Goal: Task Accomplishment & Management: Use online tool/utility

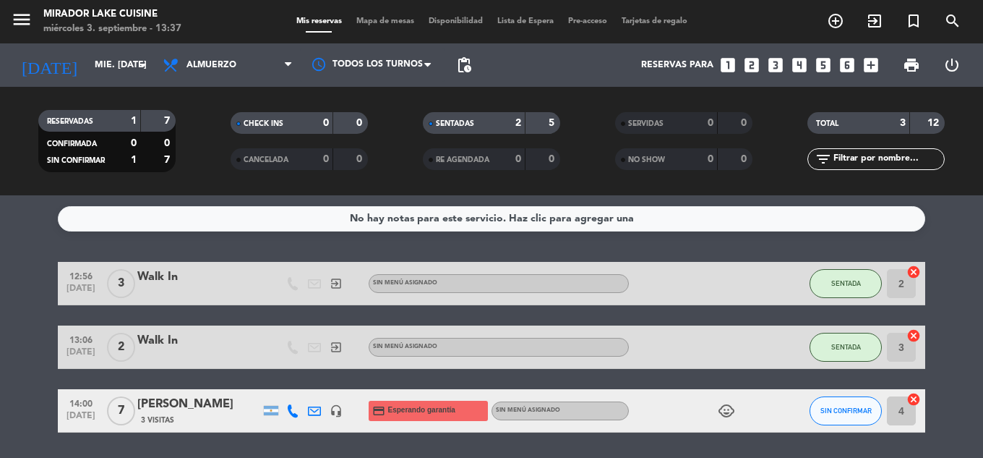
scroll to position [47, 0]
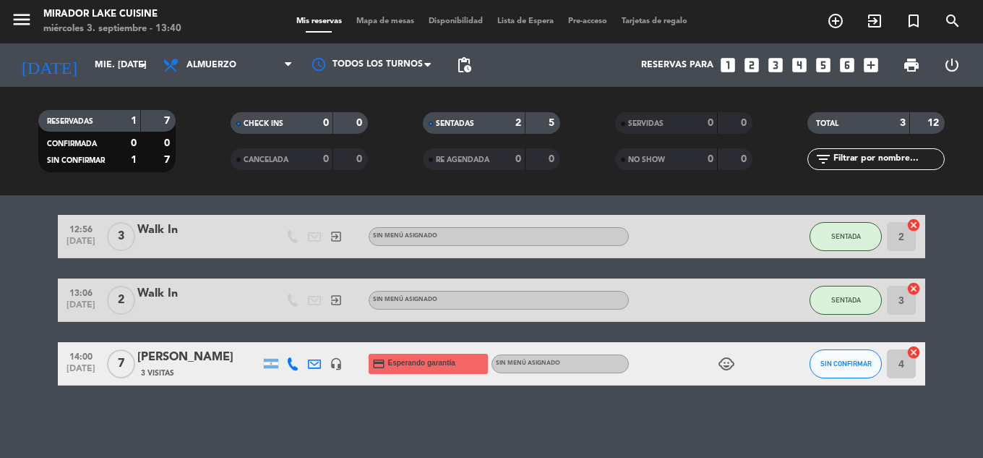
click at [402, 14] on div "menu Mirador Lake Cuisine miércoles 3. septiembre - 13:40 Mis reservas Mapa de …" at bounding box center [491, 21] width 983 height 43
click at [399, 17] on span "Mapa de mesas" at bounding box center [385, 21] width 72 height 8
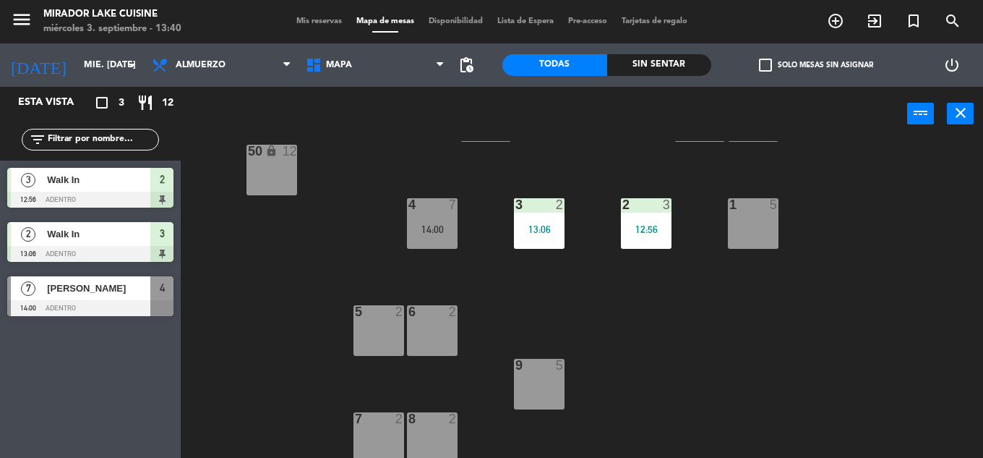
scroll to position [294, 0]
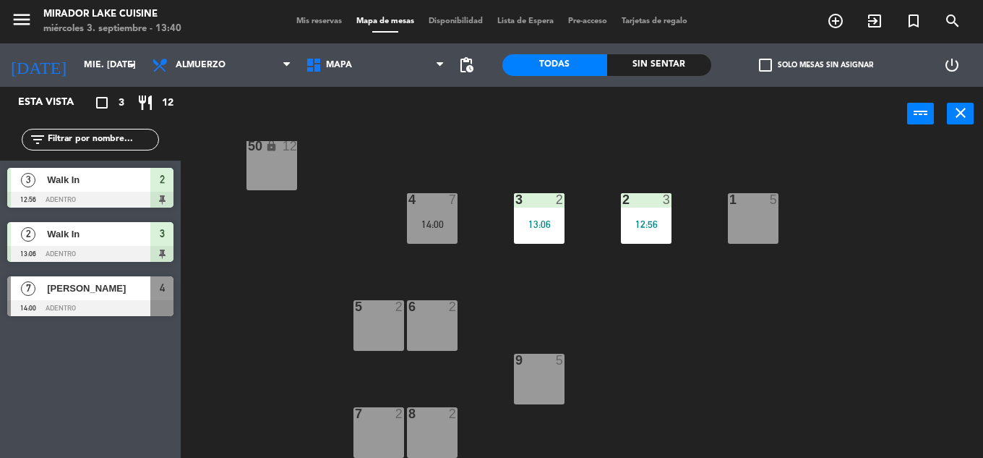
click at [535, 360] on div at bounding box center [539, 360] width 24 height 13
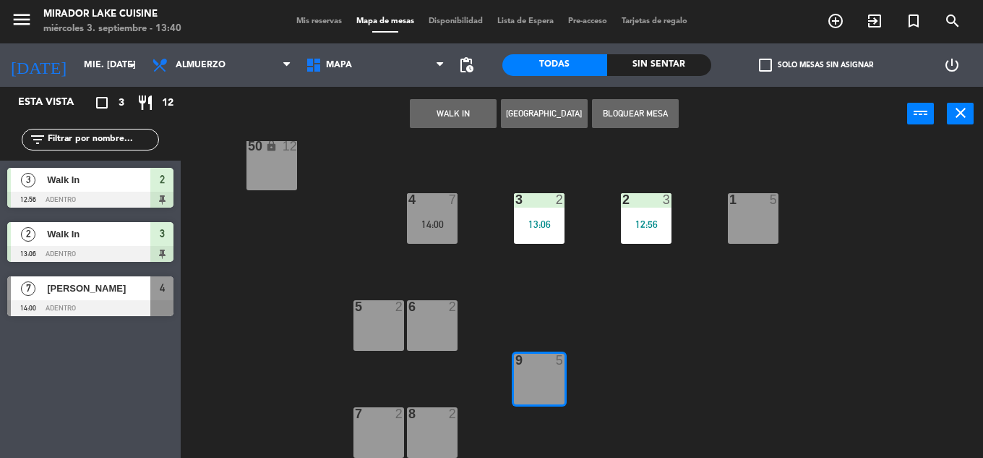
click at [489, 111] on button "WALK IN" at bounding box center [453, 113] width 87 height 29
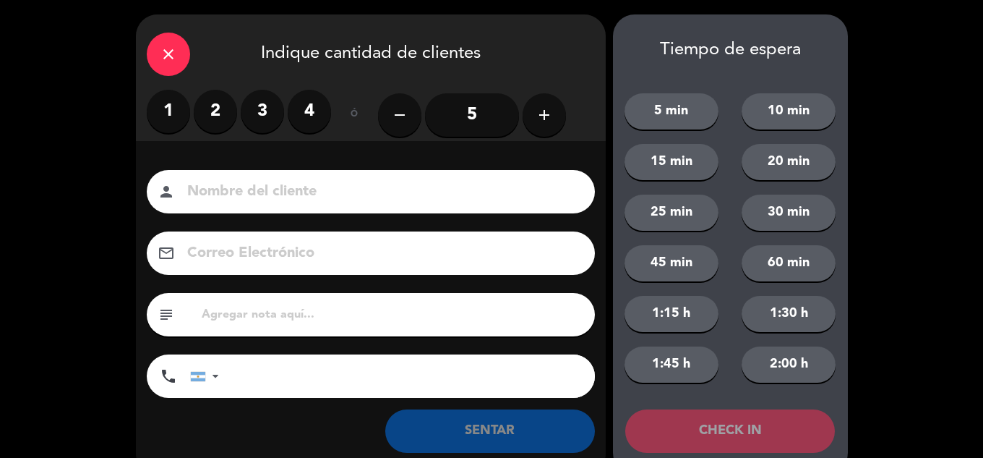
click at [460, 109] on input "5" at bounding box center [472, 114] width 94 height 43
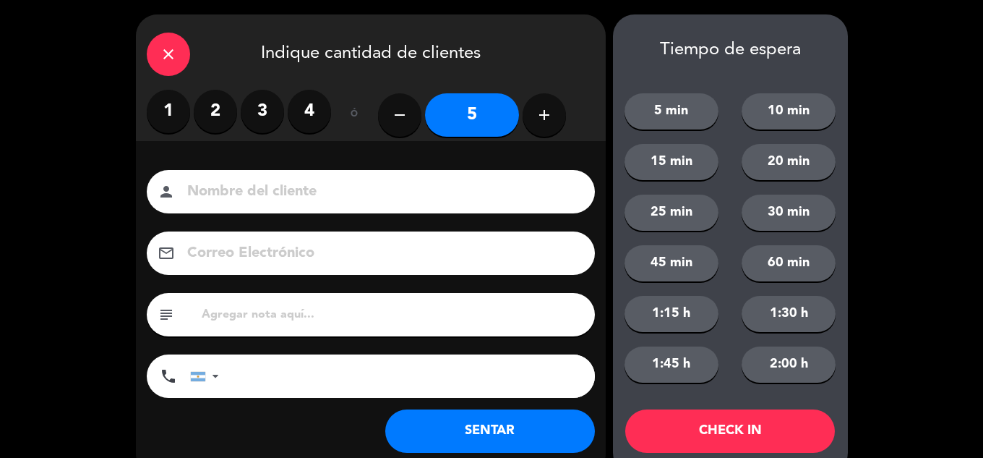
click at [536, 430] on button "SENTAR" at bounding box center [490, 430] width 210 height 43
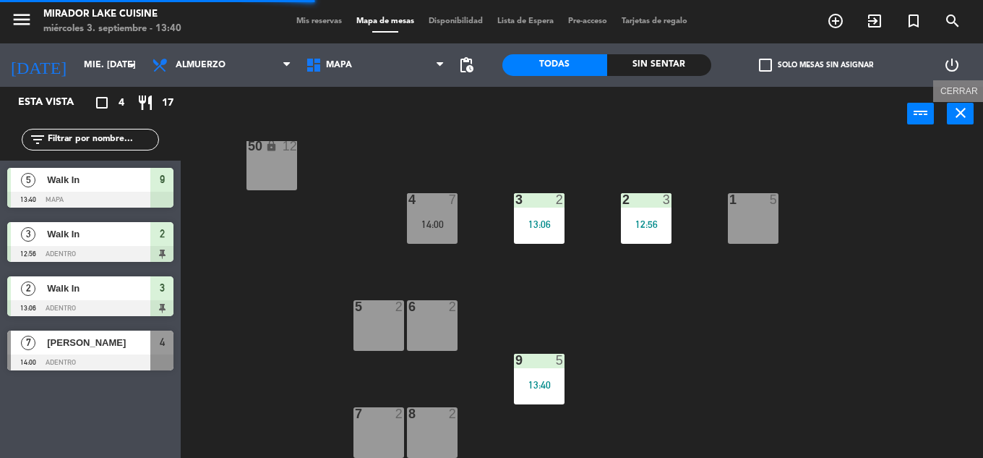
click at [961, 110] on icon "close" at bounding box center [960, 112] width 17 height 17
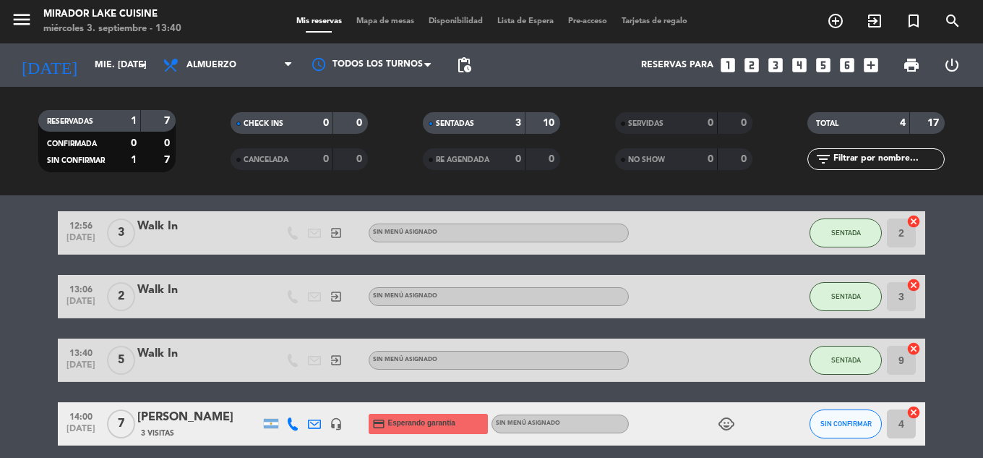
scroll to position [72, 0]
